Goal: Task Accomplishment & Management: Use online tool/utility

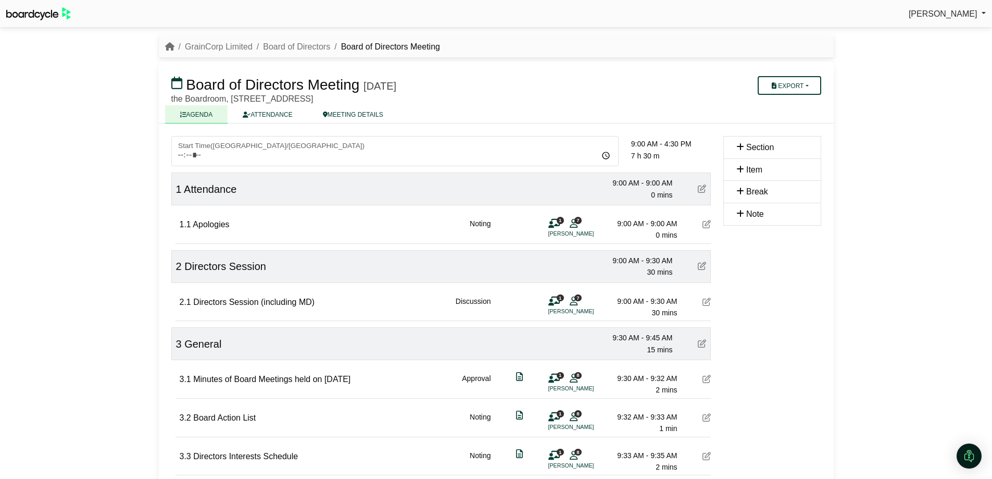
scroll to position [52, 0]
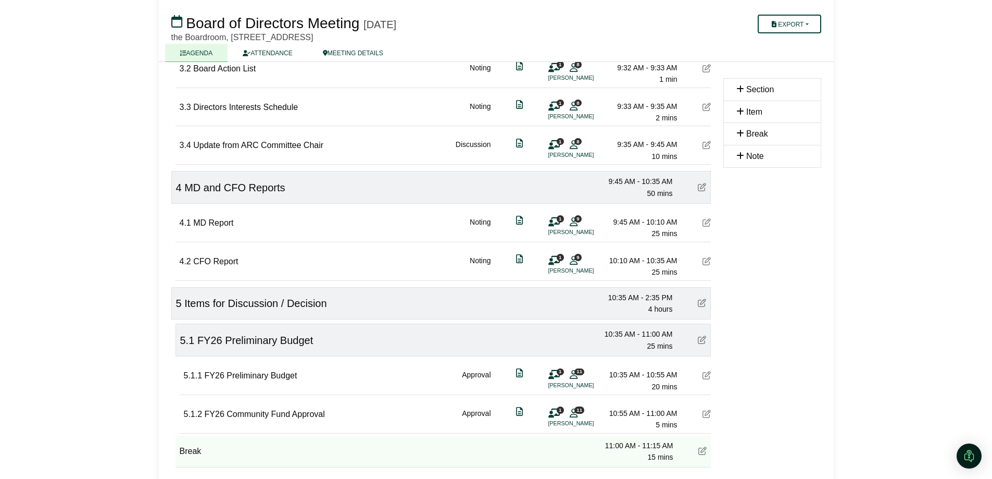
scroll to position [469, 0]
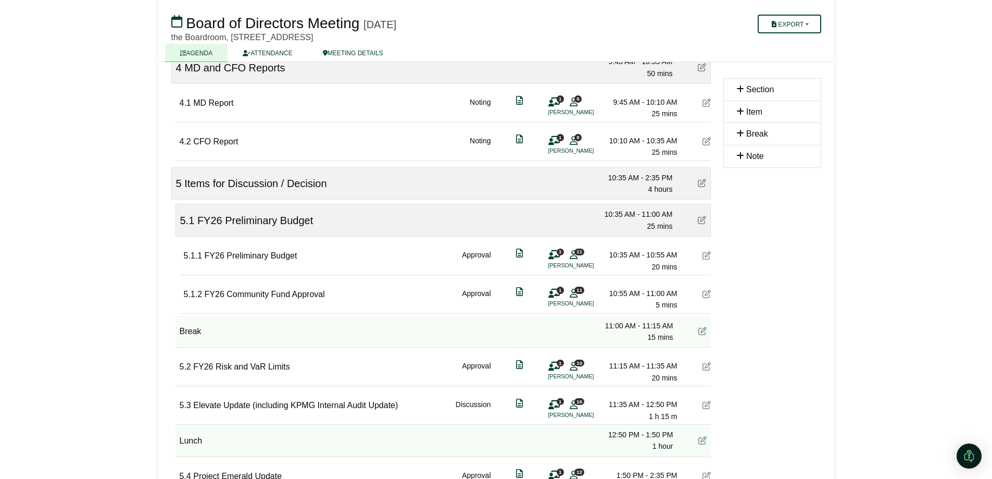
click at [707, 297] on icon at bounding box center [706, 294] width 8 height 8
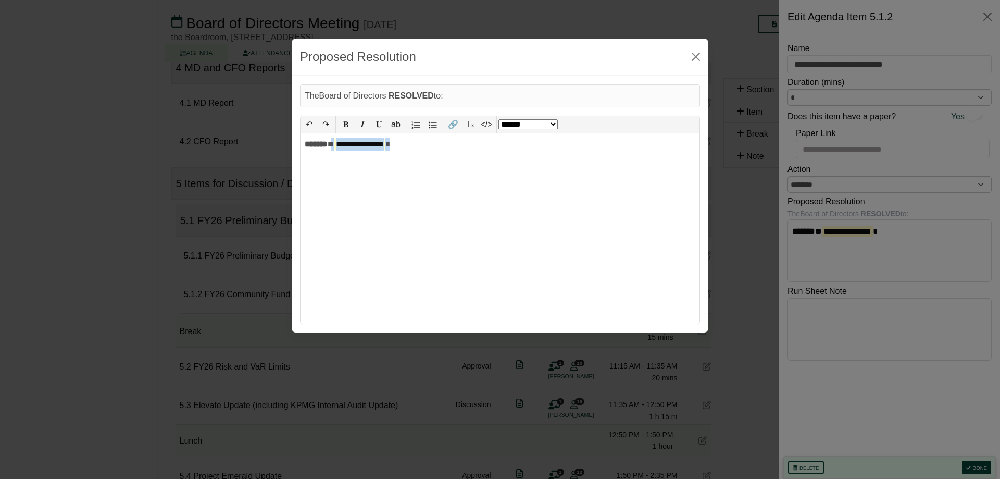
drag, startPoint x: 439, startPoint y: 149, endPoint x: 348, endPoint y: 141, distance: 92.1
click at [348, 141] on div "**********" at bounding box center [499, 228] width 399 height 190
select select "******"
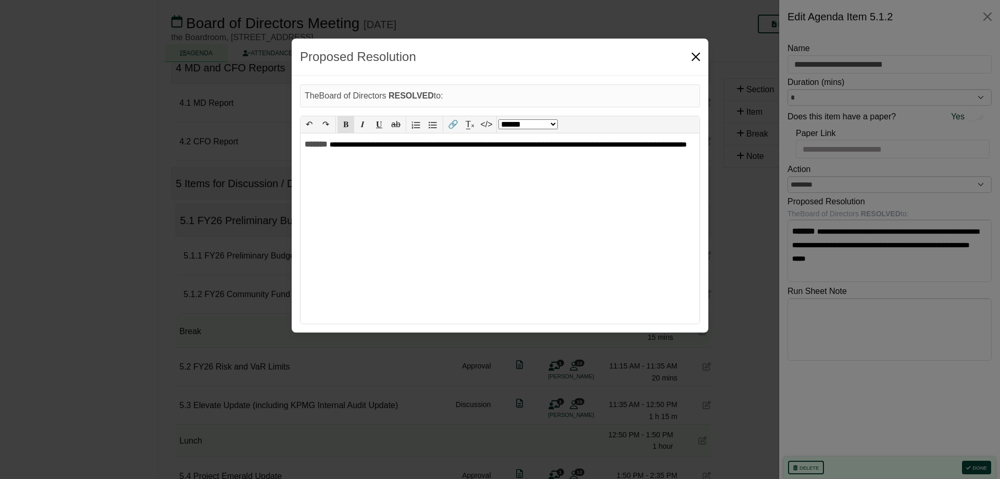
click at [697, 54] on button "Close" at bounding box center [695, 56] width 17 height 17
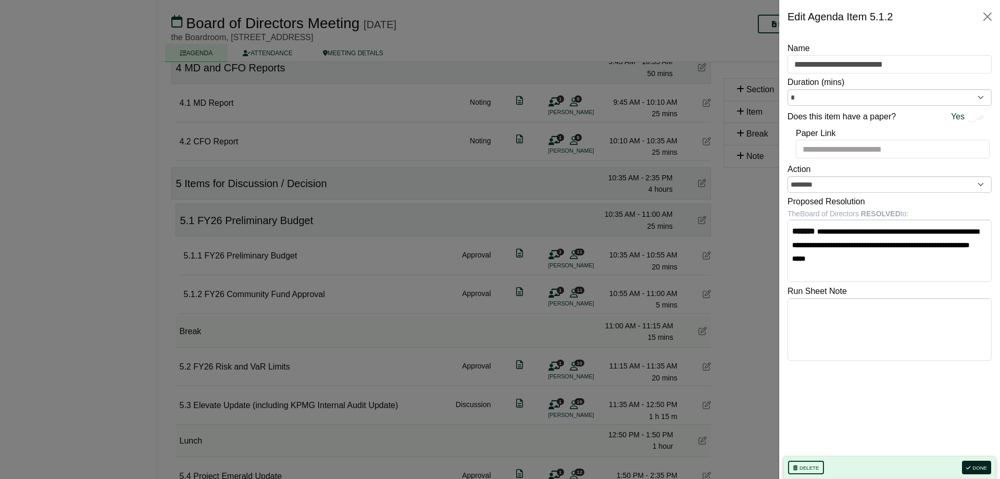
click at [972, 463] on button "Done" at bounding box center [976, 467] width 29 height 14
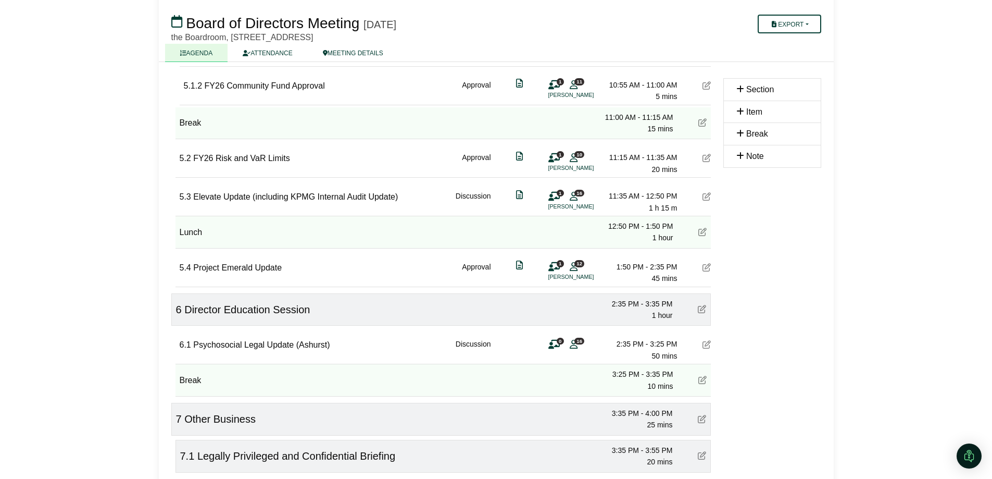
scroll to position [417, 0]
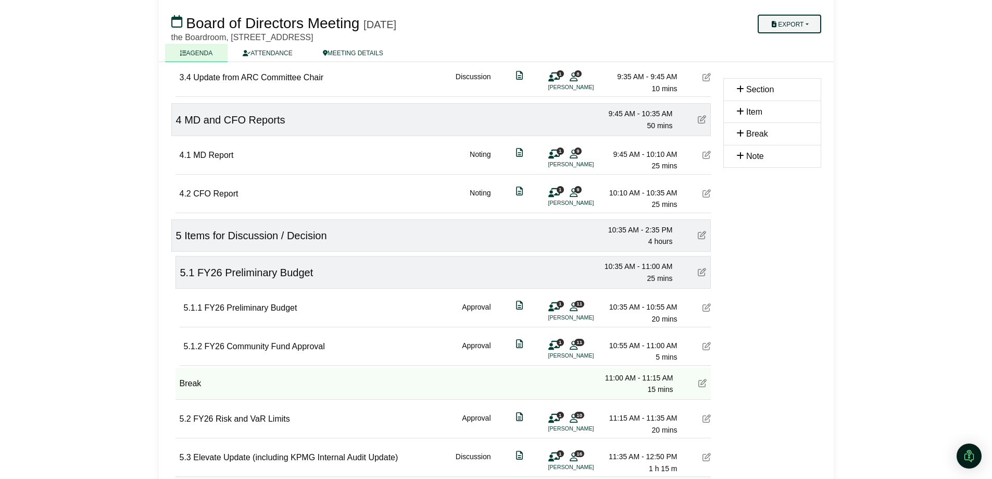
click at [790, 20] on button "Export" at bounding box center [789, 24] width 63 height 19
click at [791, 54] on link "Run Sheet" at bounding box center [799, 58] width 91 height 16
